Goal: Check status: Check status

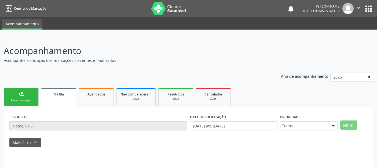
scroll to position [6, 0]
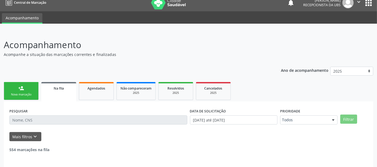
click at [106, 113] on div "PESQUISAR" at bounding box center [98, 117] width 181 height 21
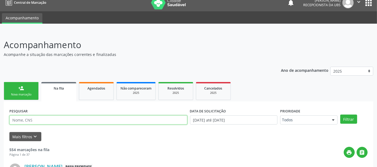
click at [103, 117] on input "text" at bounding box center [98, 119] width 178 height 9
click at [340, 114] on button "Filtrar" at bounding box center [348, 118] width 17 height 9
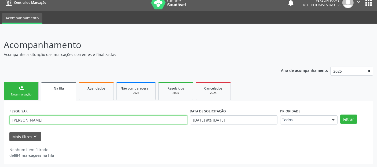
click at [103, 117] on input "[PERSON_NAME]" at bounding box center [98, 119] width 178 height 9
click at [340, 114] on button "Filtrar" at bounding box center [348, 118] width 17 height 9
click at [103, 117] on input "[PERSON_NAME]" at bounding box center [98, 119] width 178 height 9
click at [340, 114] on button "Filtrar" at bounding box center [348, 118] width 17 height 9
click at [103, 117] on input "[PERSON_NAME]" at bounding box center [98, 119] width 178 height 9
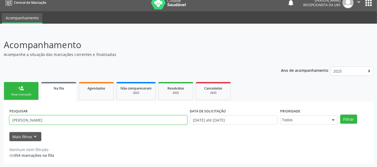
click at [103, 117] on input "[PERSON_NAME]" at bounding box center [98, 119] width 178 height 9
type input "bertoldo"
click at [340, 114] on button "Filtrar" at bounding box center [348, 118] width 17 height 9
